Goal: Find specific page/section: Find specific page/section

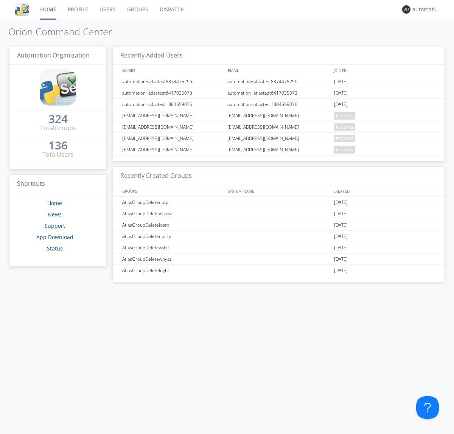
click at [171, 9] on link "Dispatch" at bounding box center [172, 9] width 36 height 19
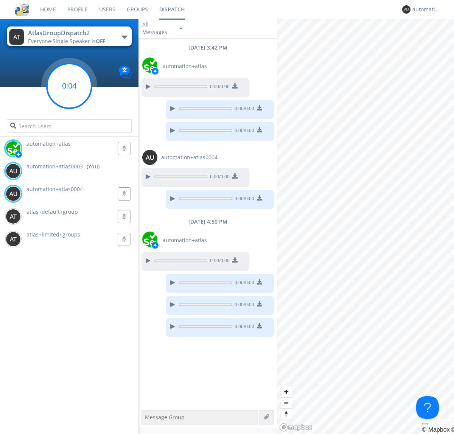
click at [69, 86] on g at bounding box center [69, 86] width 45 height 45
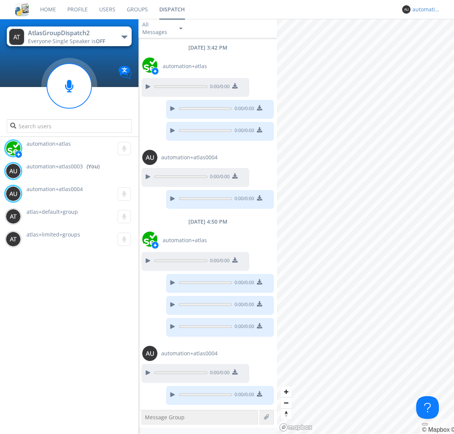
click at [425, 9] on div "automation+atlas0003" at bounding box center [426, 10] width 28 height 8
